Goal: Task Accomplishment & Management: Use online tool/utility

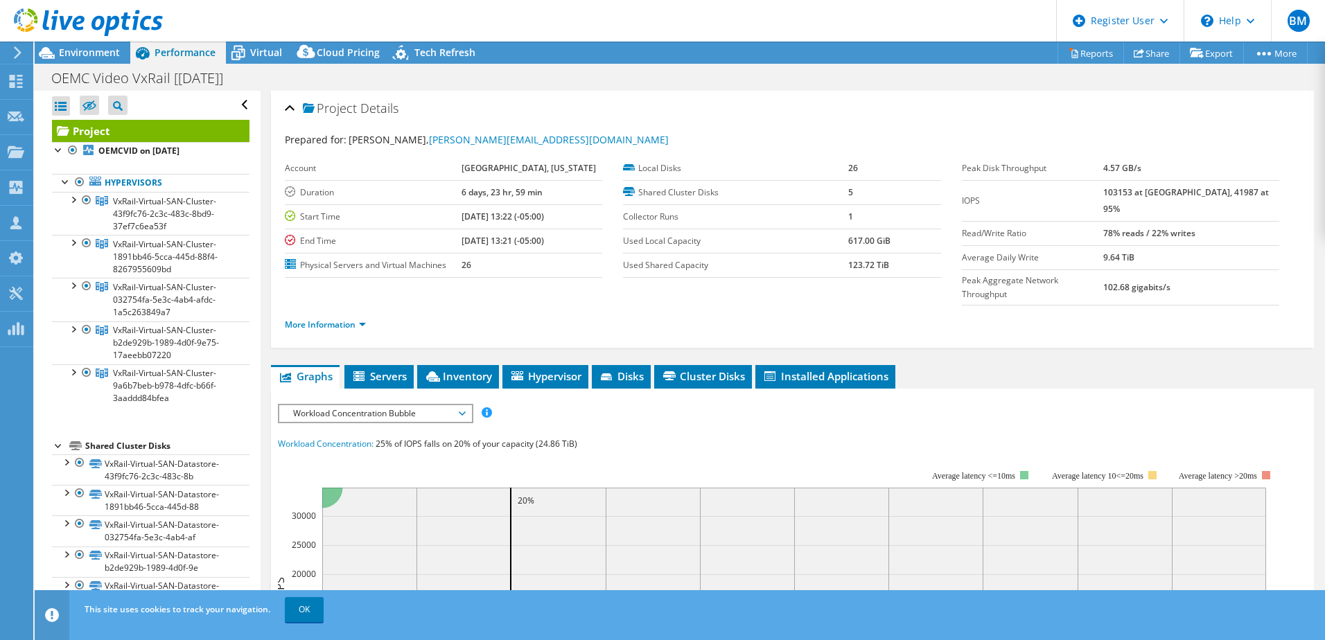
select select "USD"
click at [71, 195] on div at bounding box center [73, 199] width 14 height 14
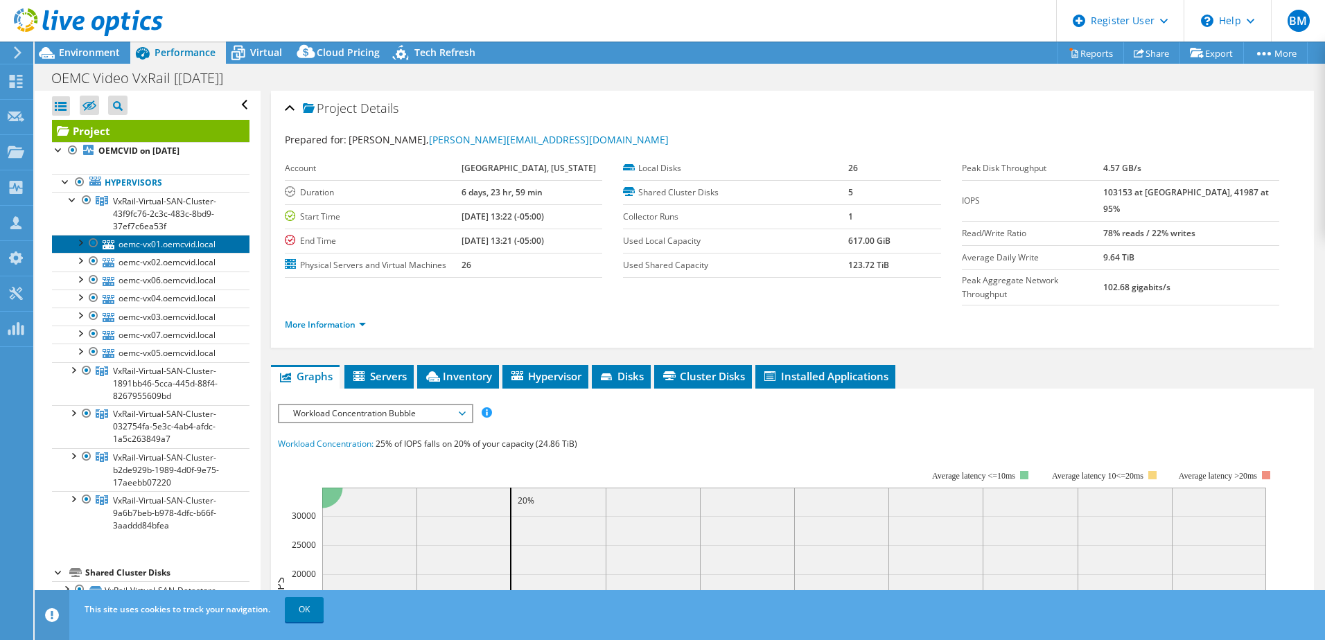
click at [187, 246] on link "oemc-vx01.oemcvid.local" at bounding box center [151, 244] width 198 height 18
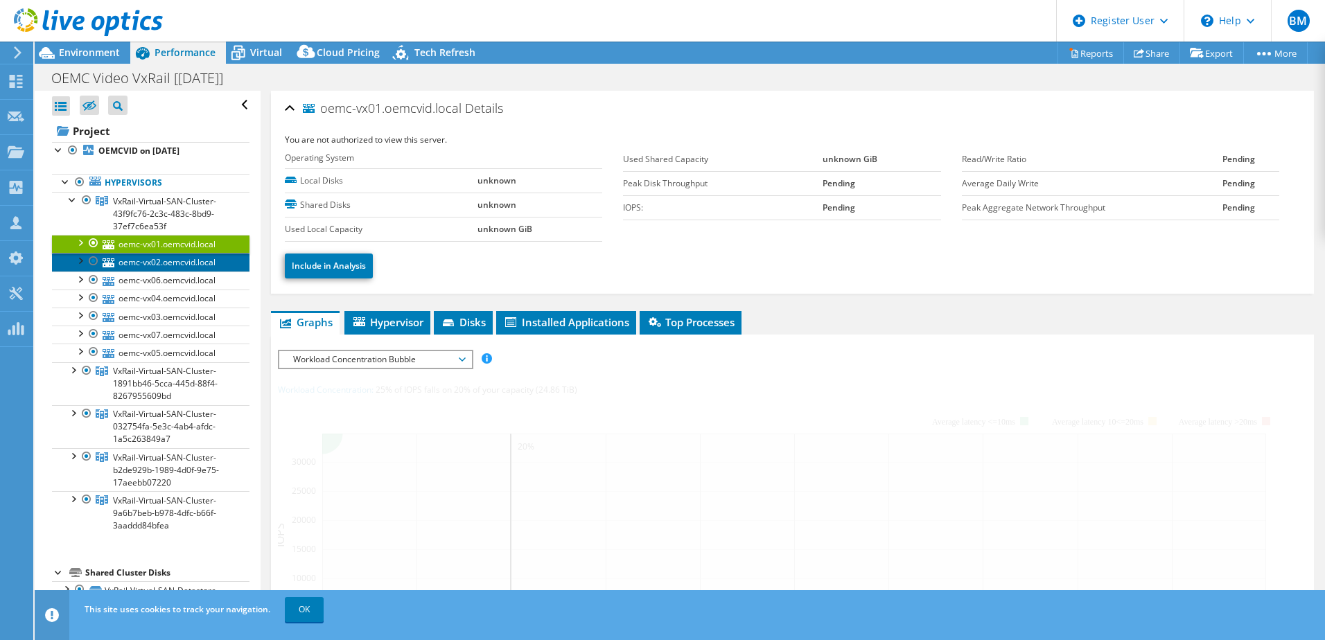
click at [176, 265] on link "oemc-vx02.oemcvid.local" at bounding box center [151, 262] width 198 height 18
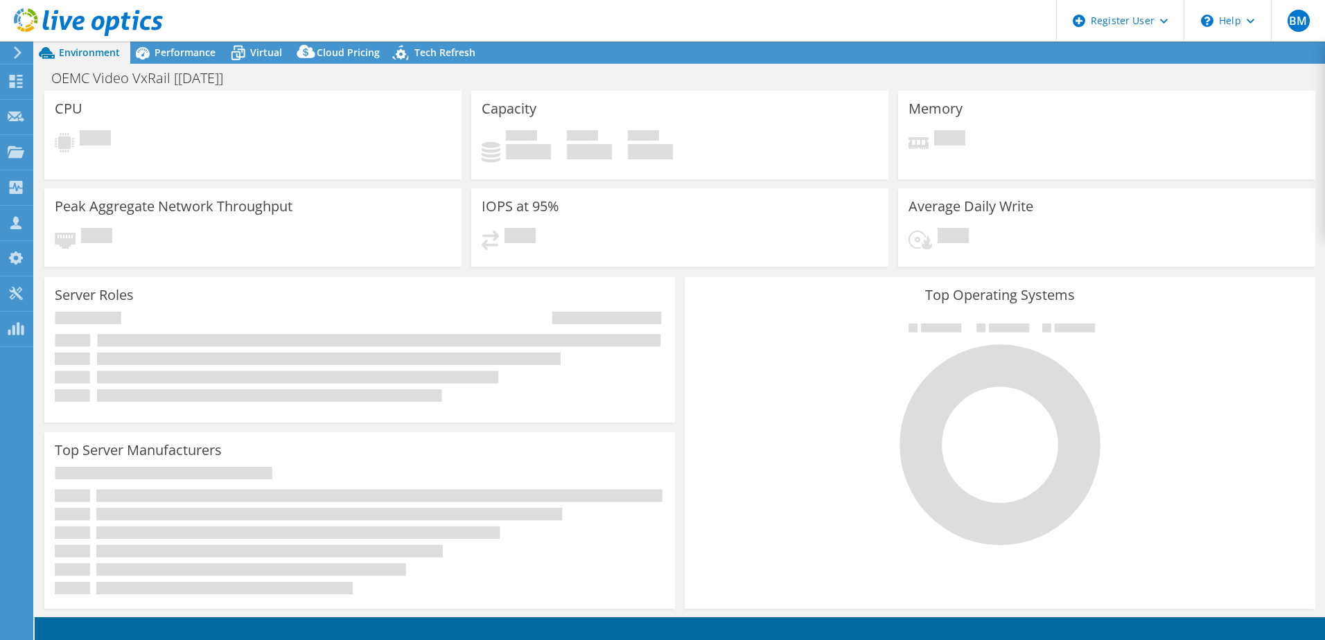
select select "USD"
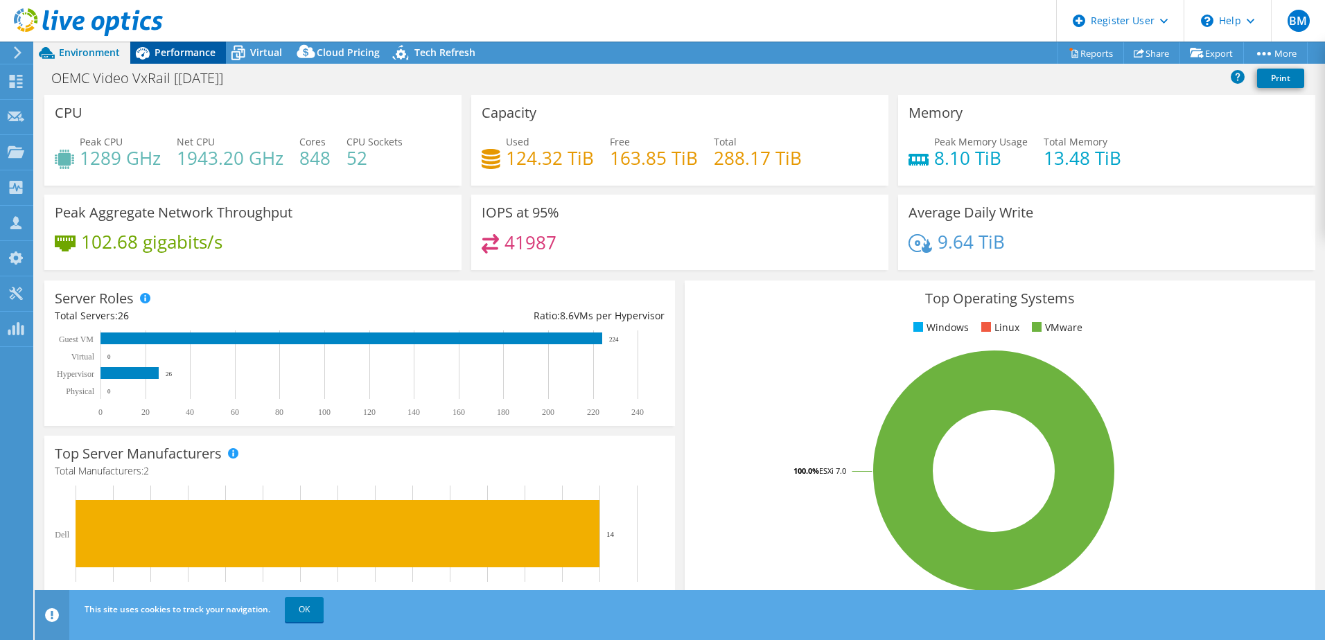
click at [197, 56] on span "Performance" at bounding box center [185, 52] width 61 height 13
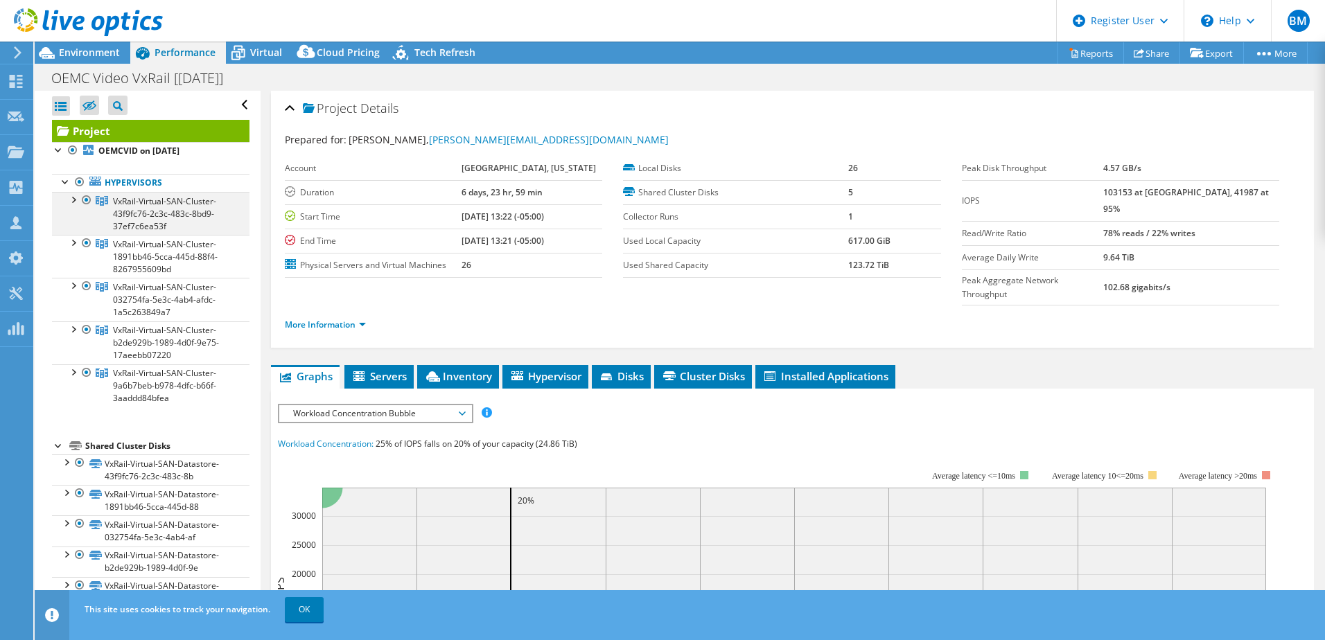
click at [76, 196] on div at bounding box center [73, 199] width 14 height 14
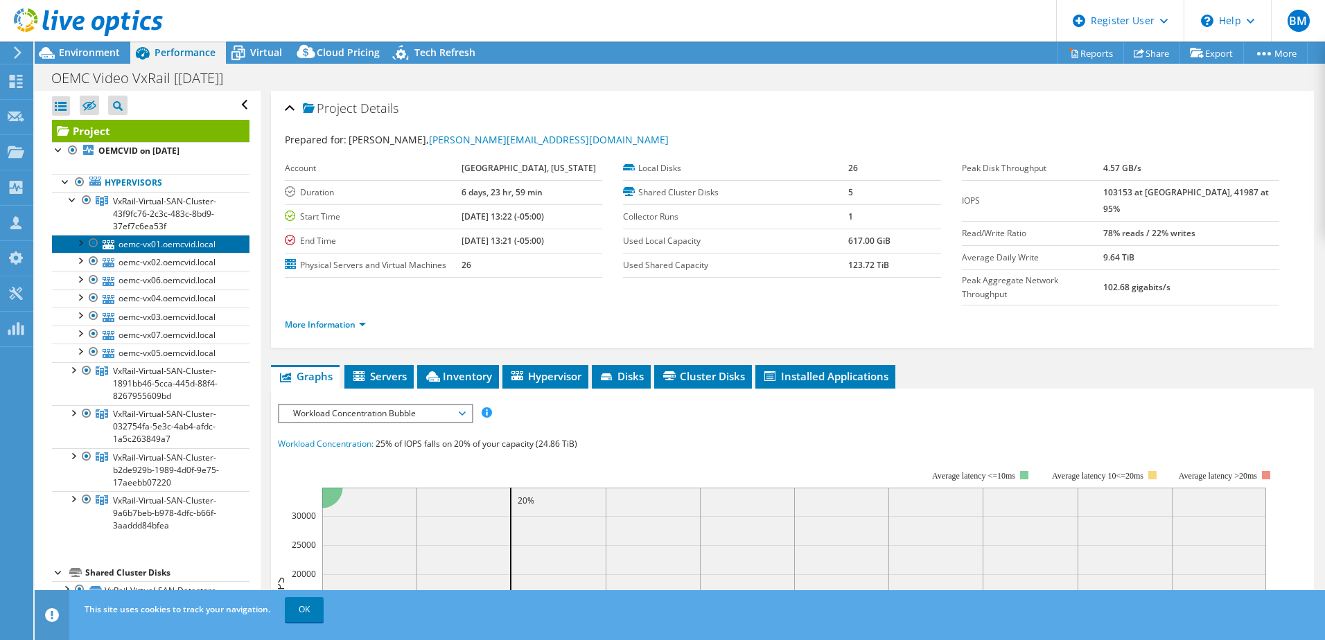
click at [160, 243] on link "oemc-vx01.oemcvid.local" at bounding box center [151, 244] width 198 height 18
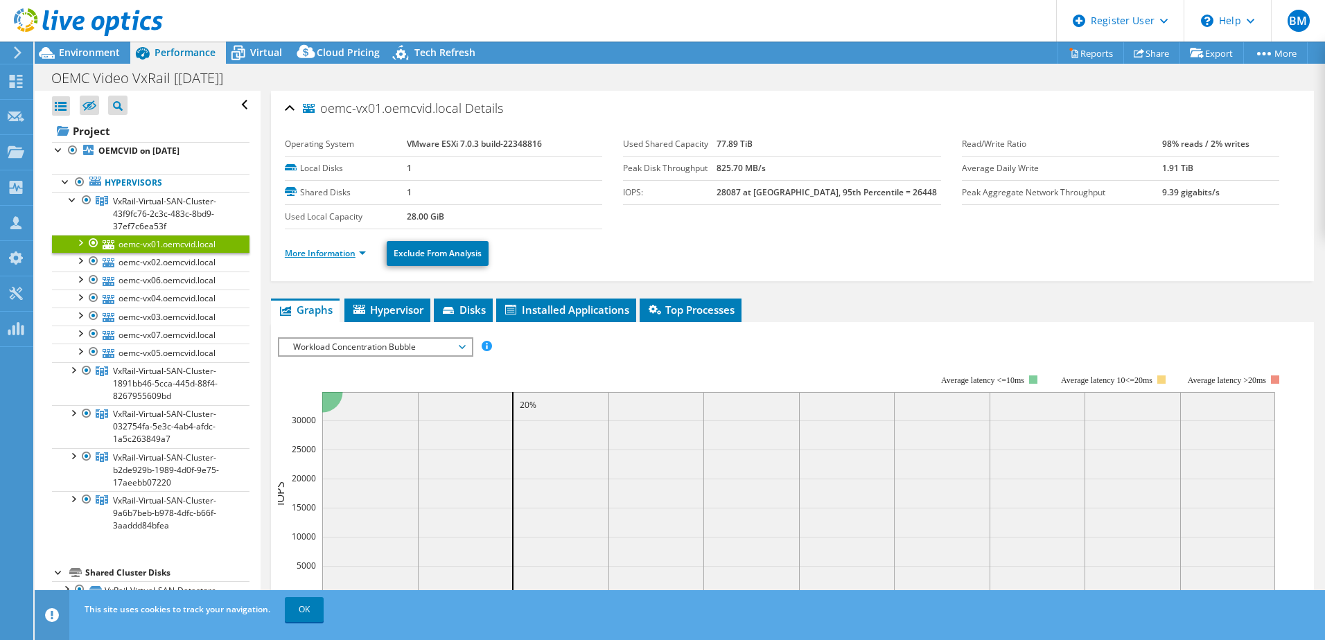
click at [329, 250] on link "More Information" at bounding box center [325, 253] width 81 height 12
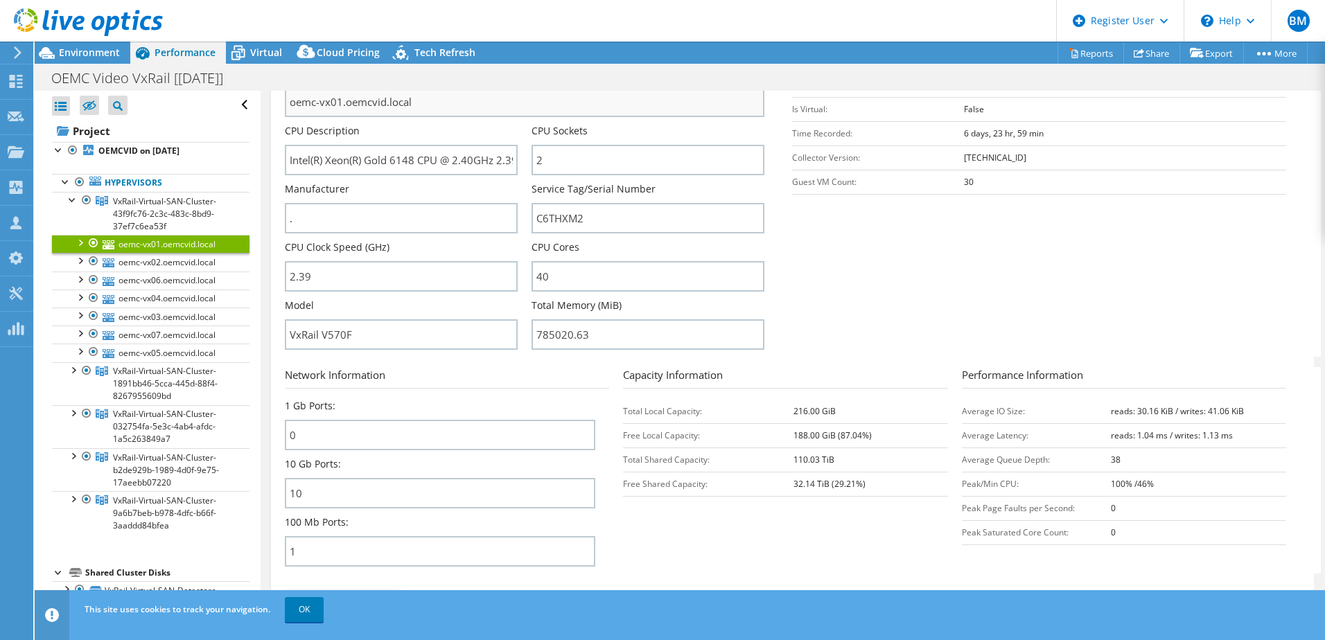
scroll to position [277, 0]
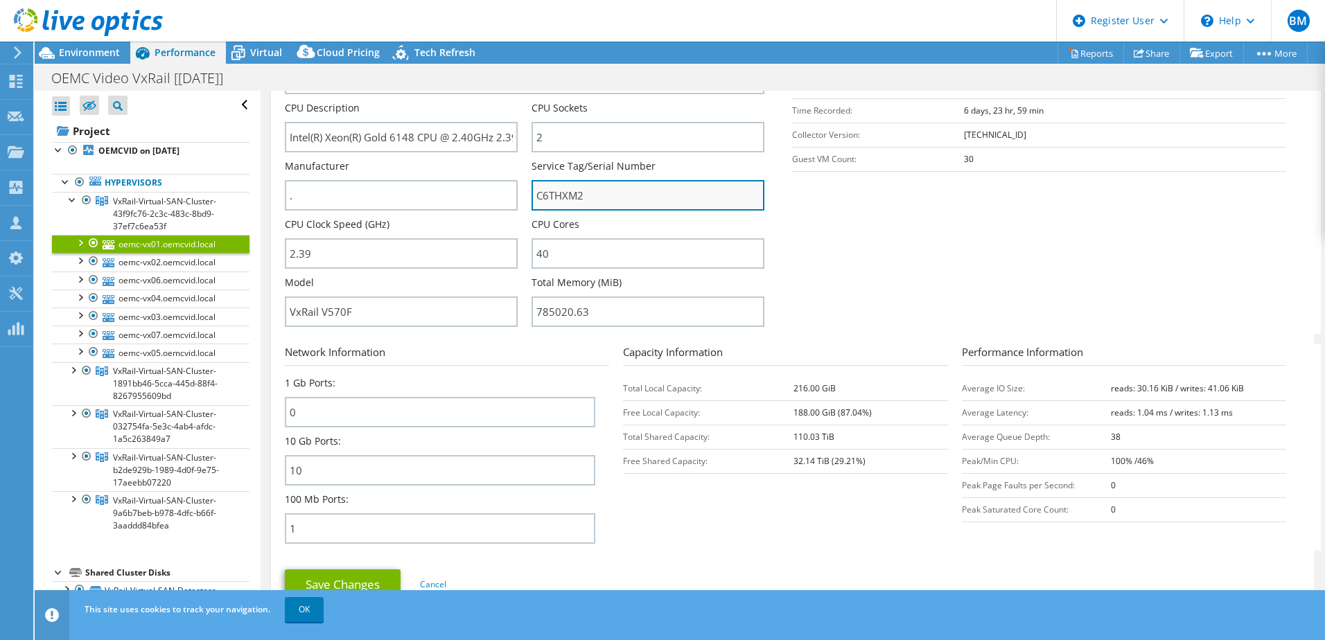
click at [548, 195] on input "C6THXM2" at bounding box center [648, 195] width 233 height 30
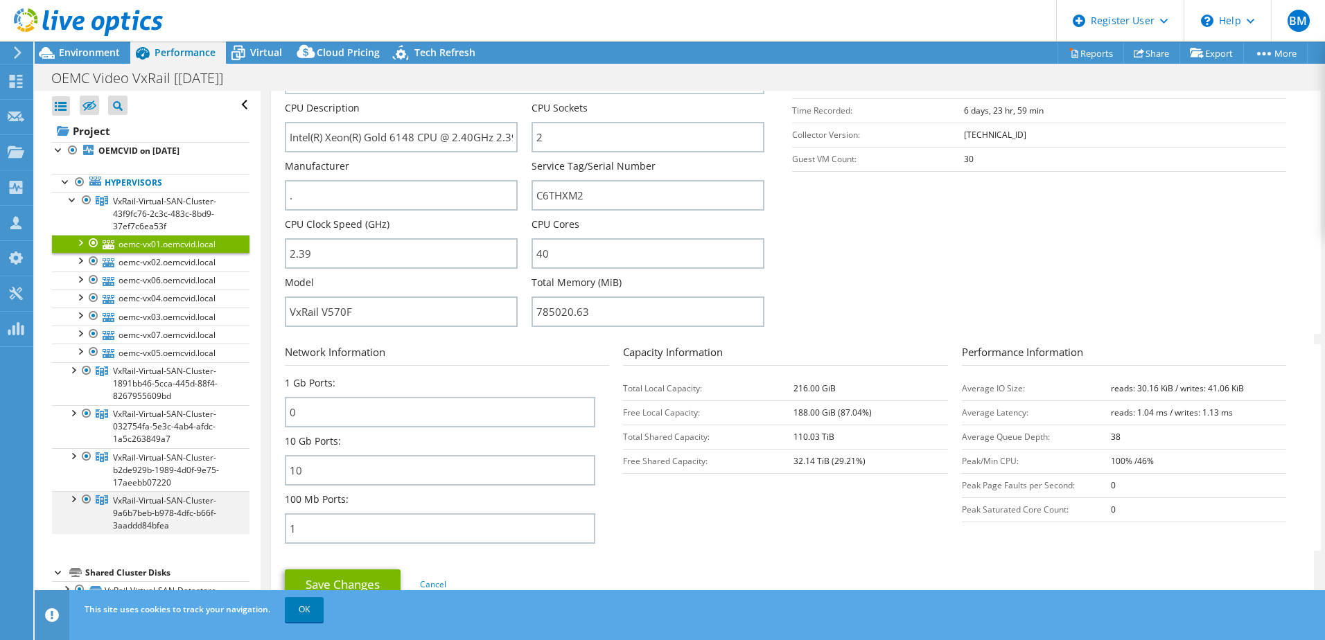
click at [73, 496] on div at bounding box center [73, 498] width 14 height 14
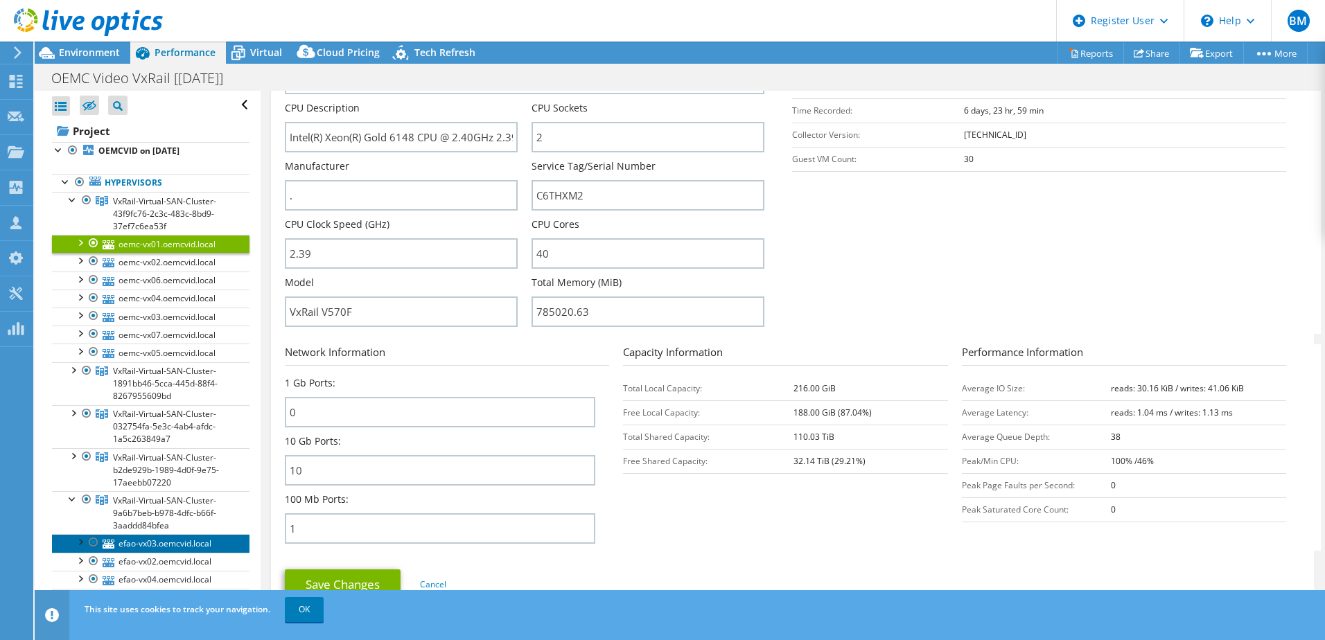
click at [178, 546] on link "efao-vx03.oemcvid.local" at bounding box center [151, 543] width 198 height 18
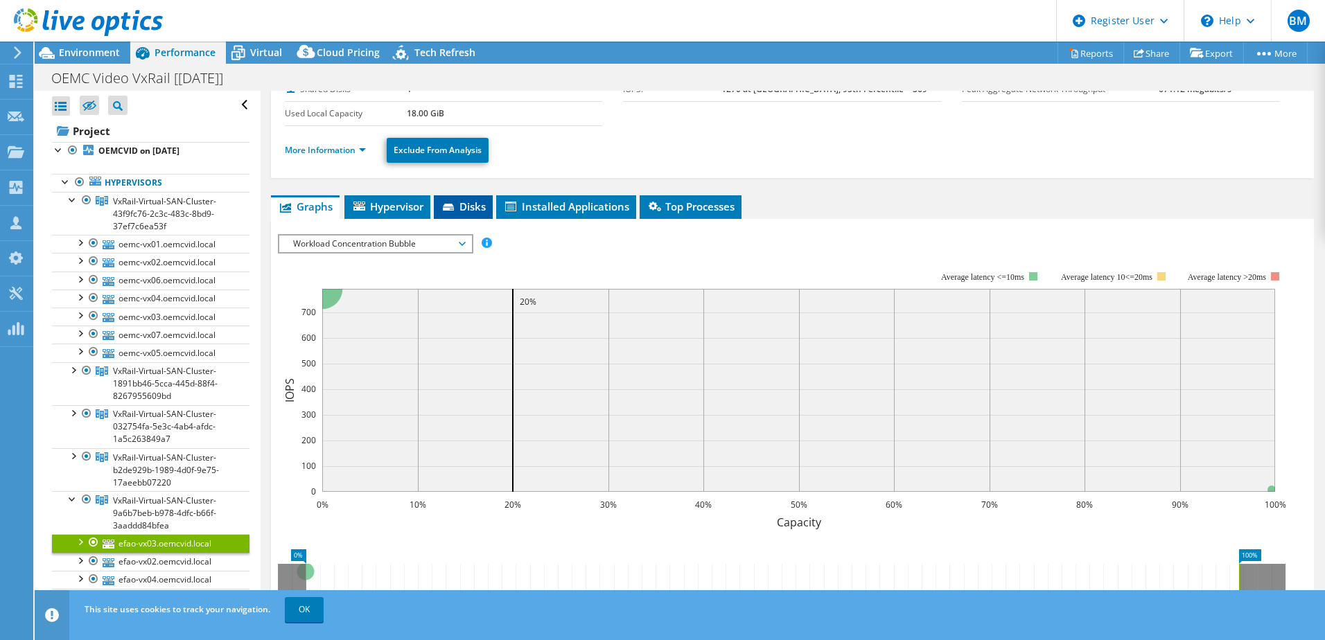
scroll to position [0, 0]
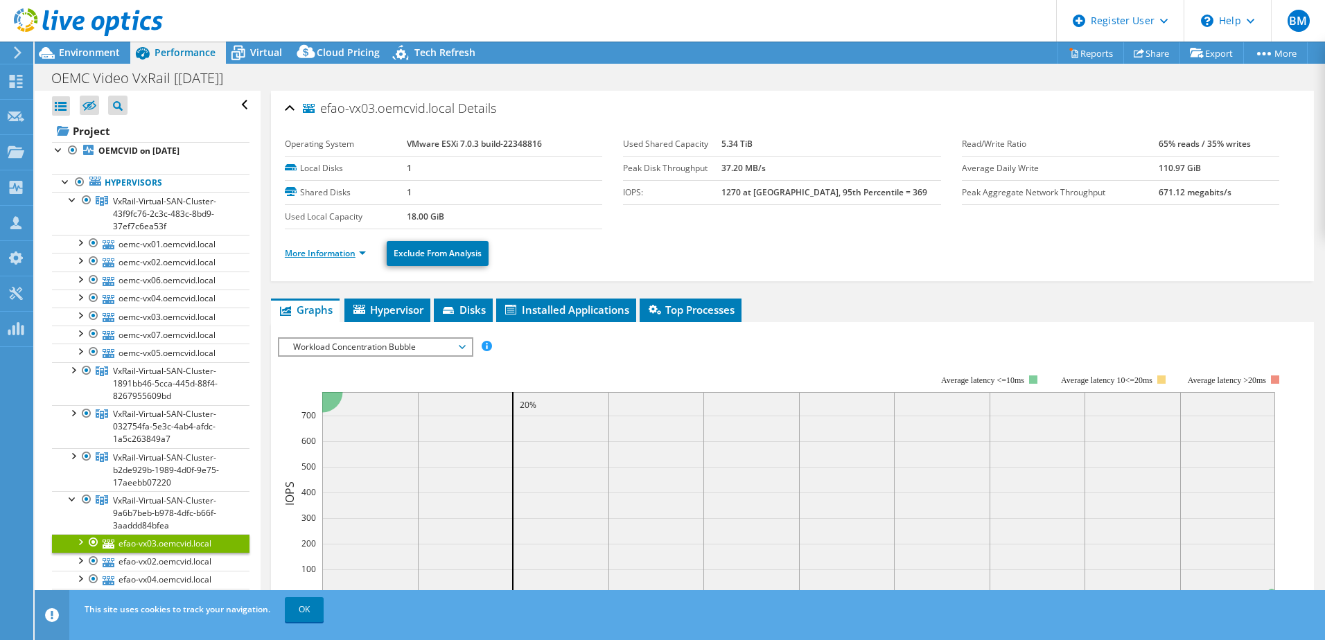
click at [355, 250] on link "More Information" at bounding box center [325, 253] width 81 height 12
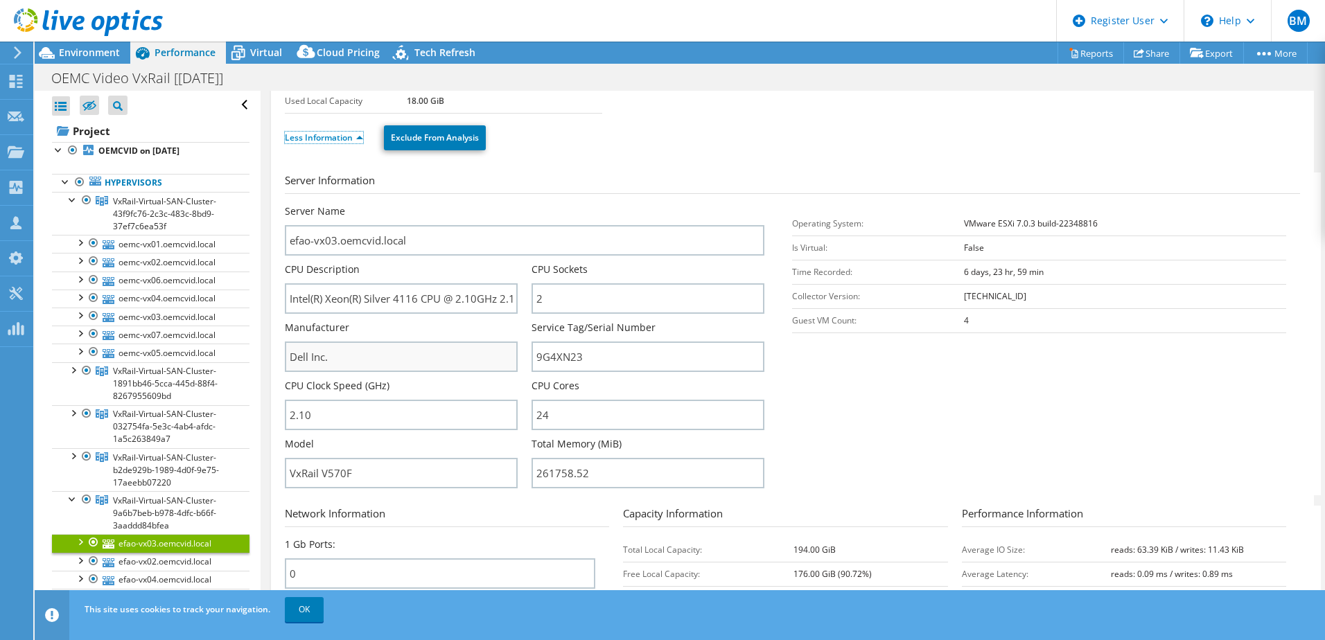
scroll to position [139, 0]
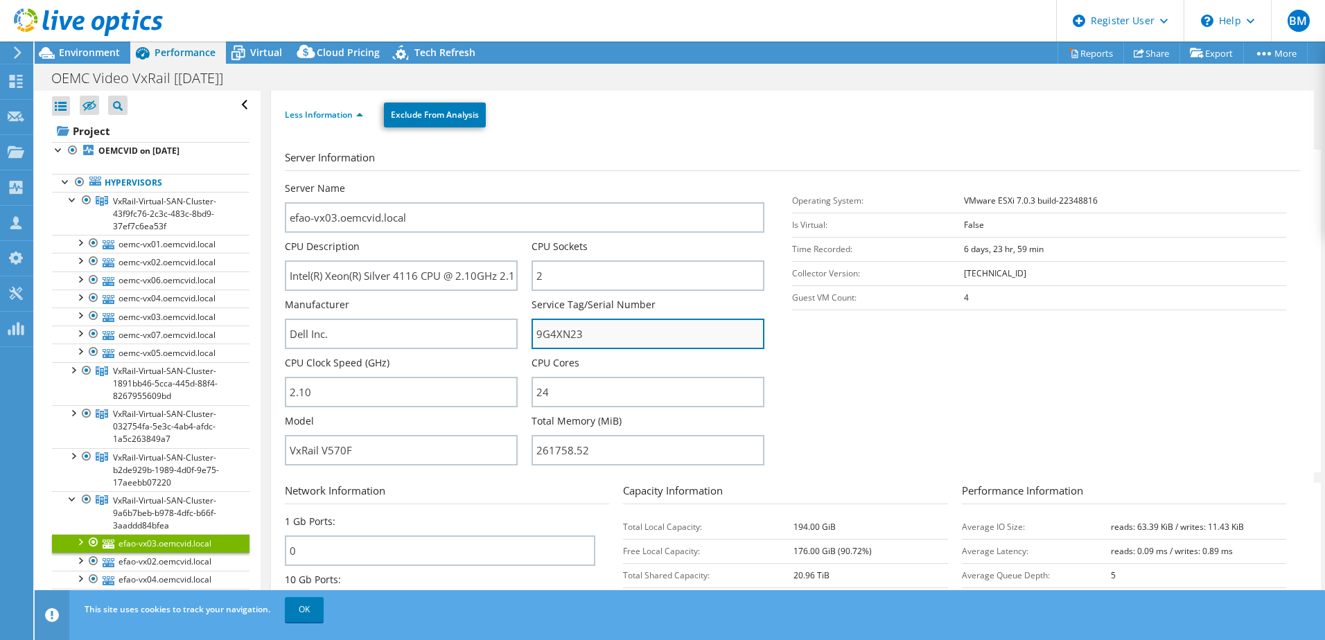
click at [564, 336] on input "9G4XN23" at bounding box center [648, 334] width 233 height 30
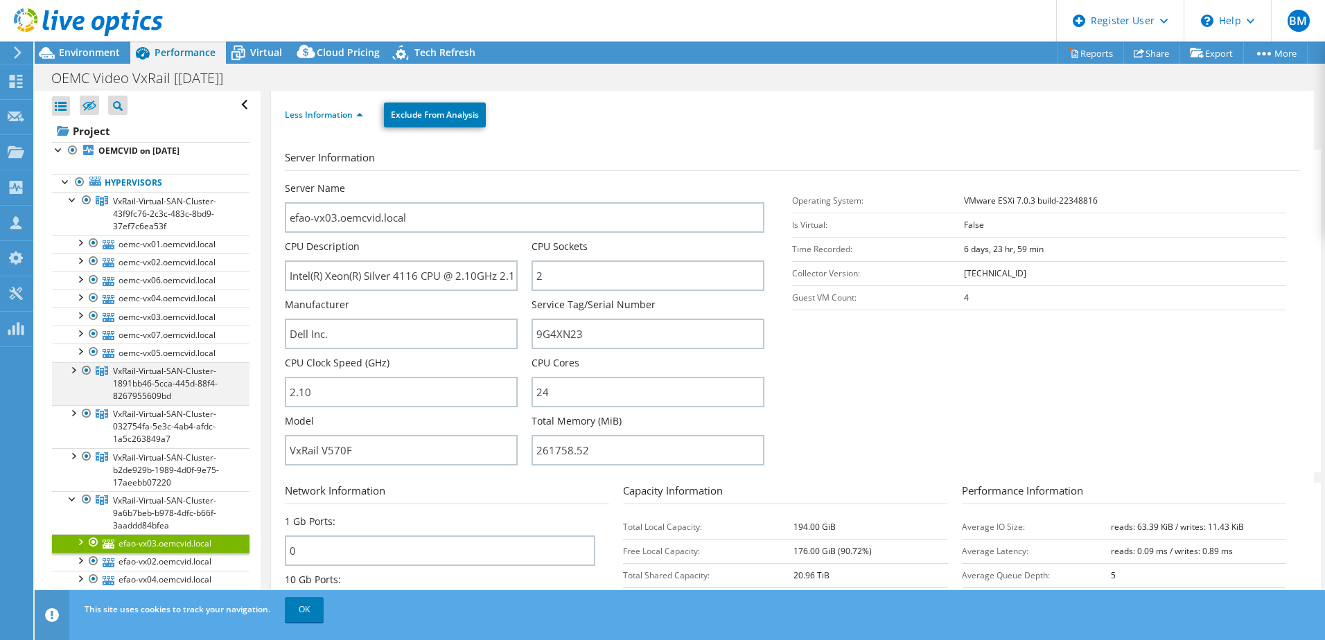
click at [71, 368] on div at bounding box center [73, 370] width 14 height 14
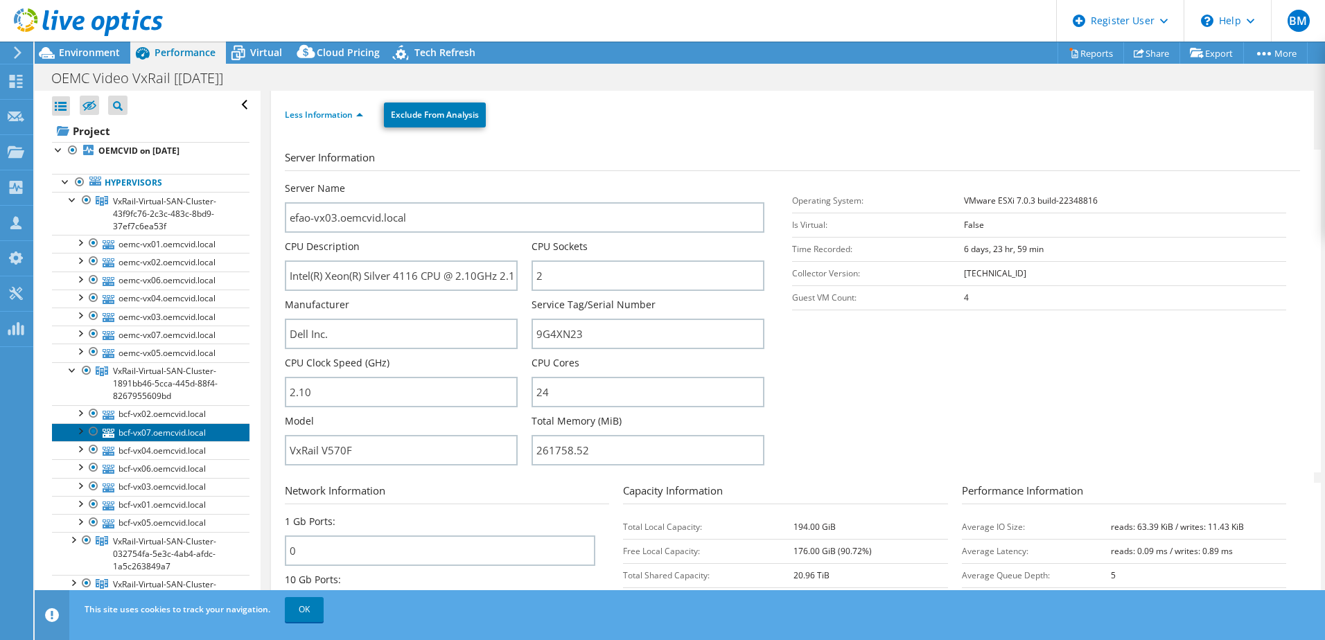
click at [152, 440] on link "bcf-vx07.oemcvid.local" at bounding box center [151, 433] width 198 height 18
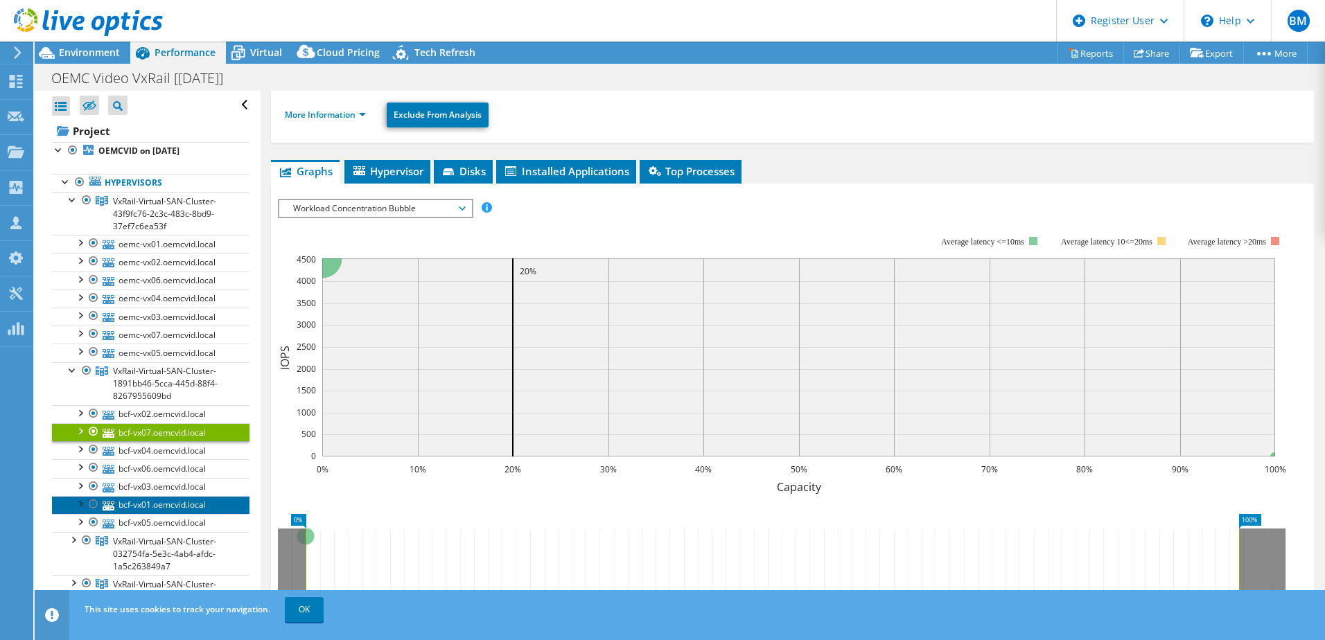
click at [159, 500] on link "bcf-vx01.oemcvid.local" at bounding box center [151, 505] width 198 height 18
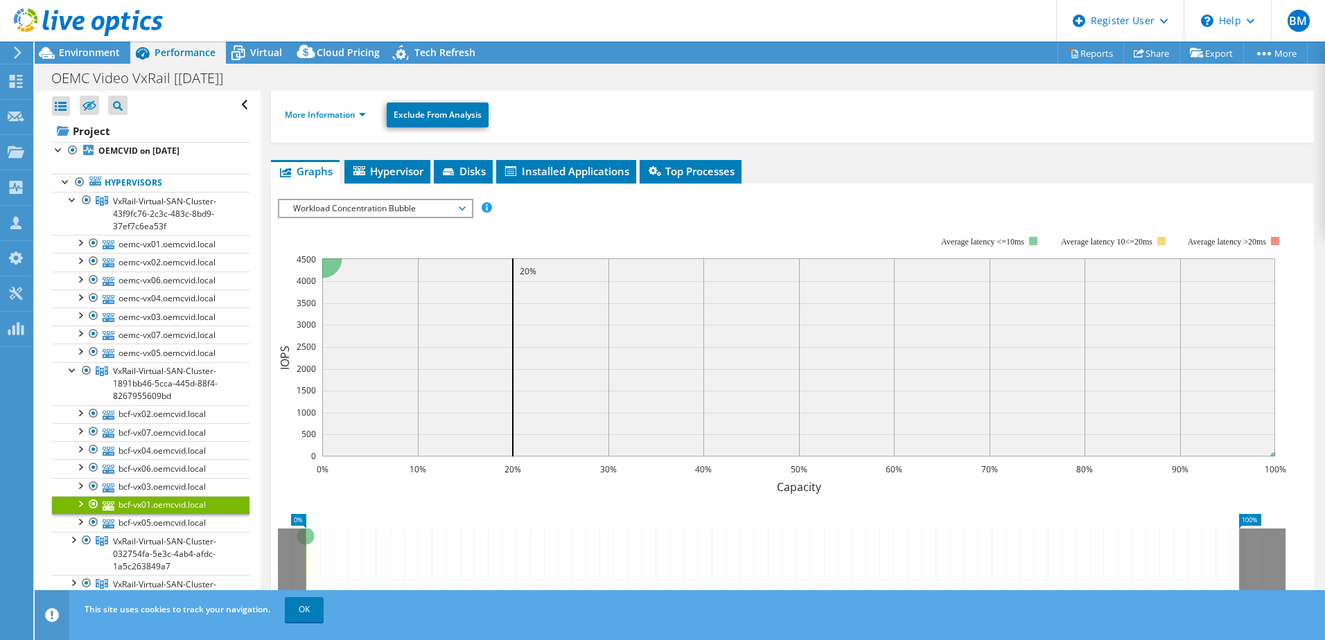
scroll to position [0, 0]
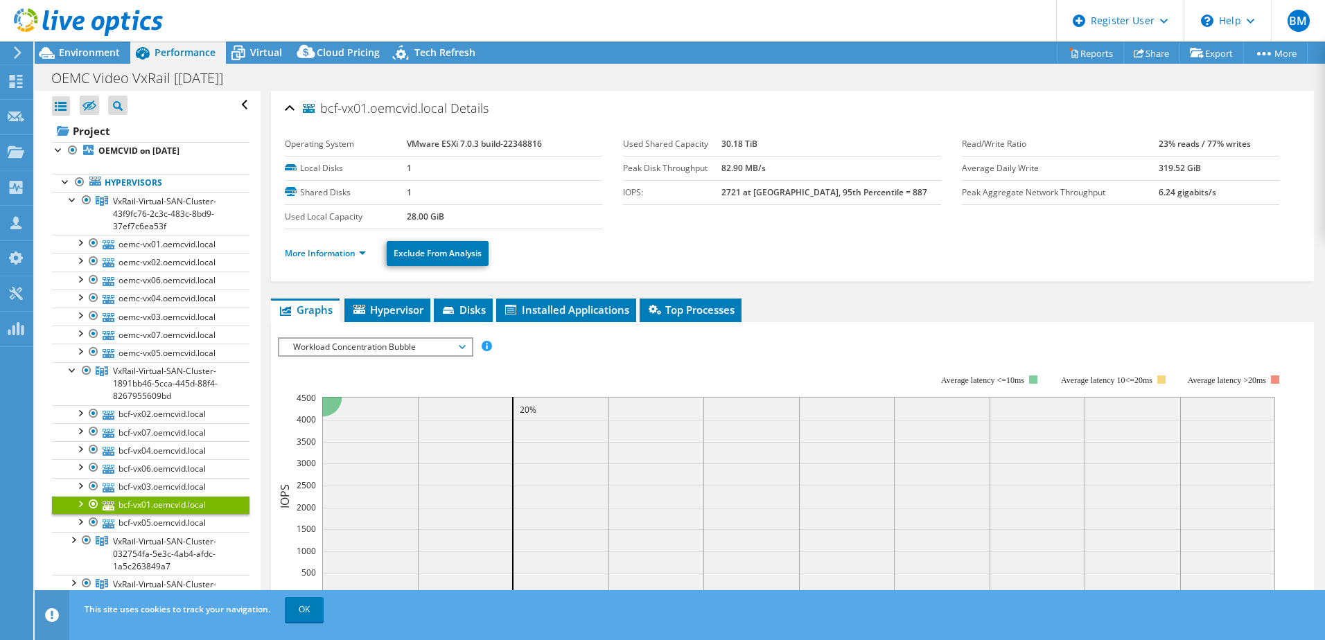
click at [334, 265] on ul "More Information Exclude From Analysis" at bounding box center [792, 252] width 1015 height 28
click at [334, 254] on link "More Information" at bounding box center [325, 253] width 81 height 12
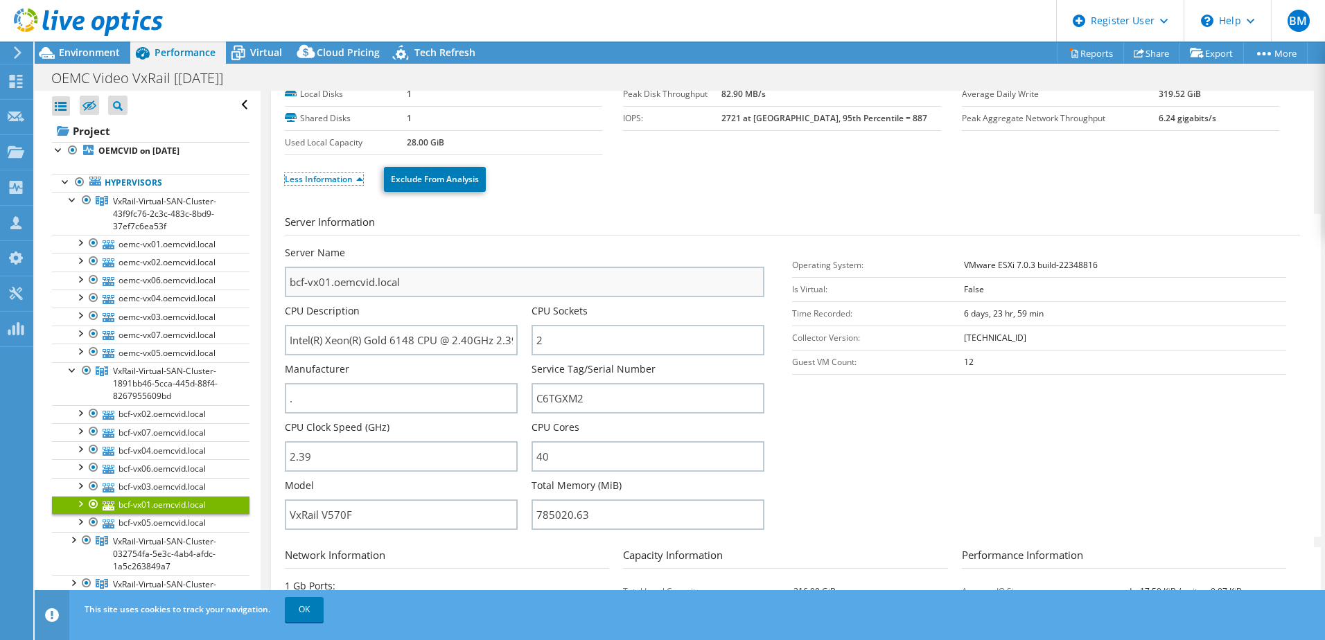
scroll to position [208, 0]
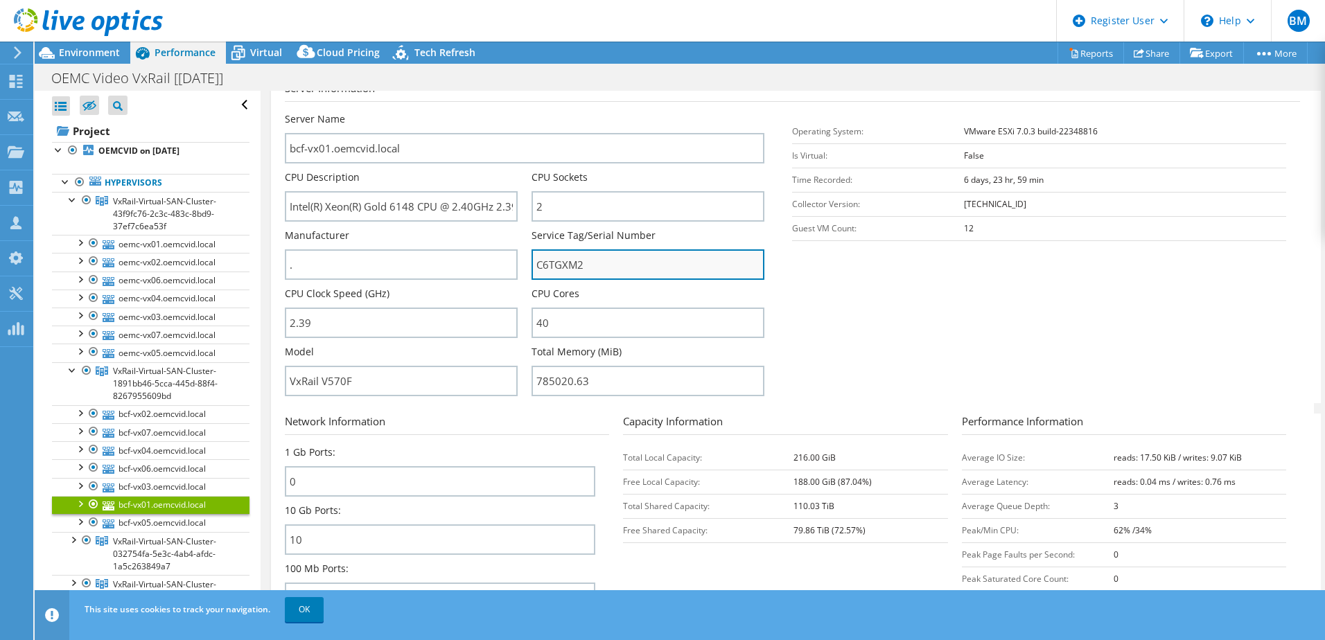
click at [566, 259] on input "C6TGXM2" at bounding box center [648, 265] width 233 height 30
